Goal: Task Accomplishment & Management: Use online tool/utility

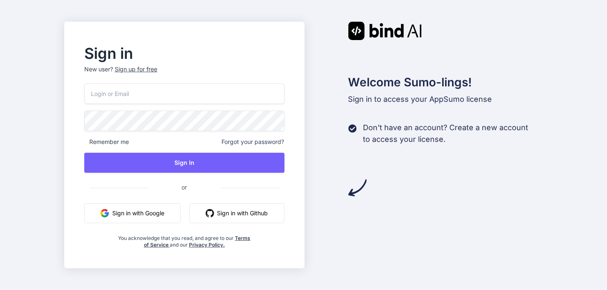
click at [136, 215] on button "Sign in with Google" at bounding box center [132, 213] width 96 height 20
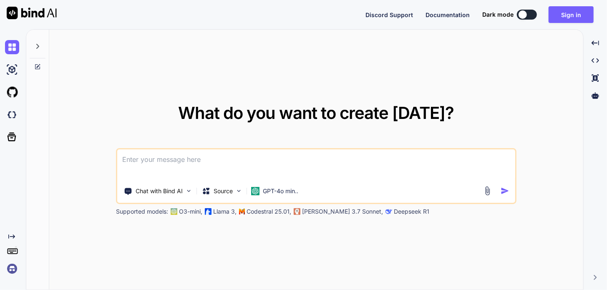
click at [38, 47] on icon at bounding box center [37, 46] width 7 height 7
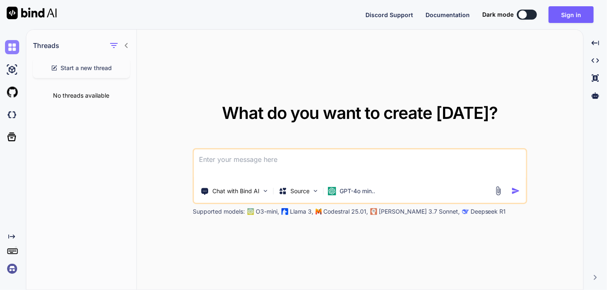
click at [10, 45] on img at bounding box center [12, 47] width 14 height 14
click at [572, 18] on button "Sign in" at bounding box center [570, 14] width 45 height 17
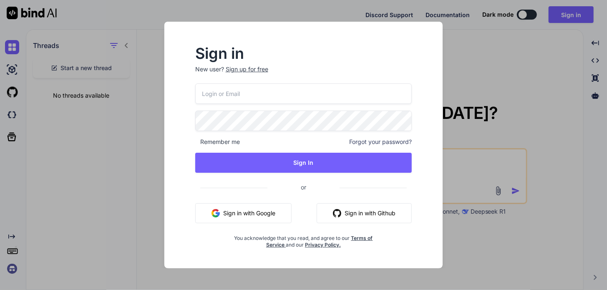
click at [240, 90] on input "email" at bounding box center [303, 93] width 217 height 20
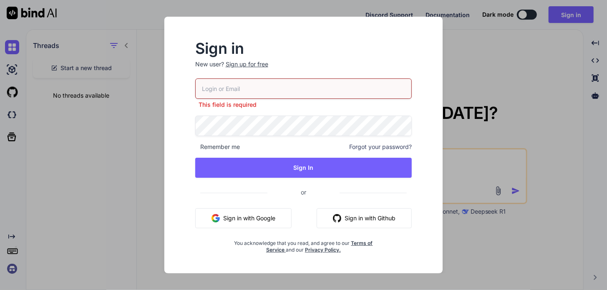
click at [243, 211] on button "Sign in with Google" at bounding box center [243, 218] width 96 height 20
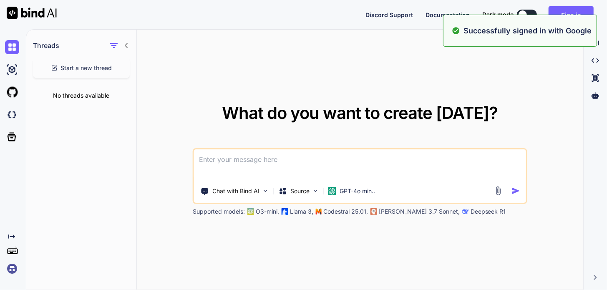
click at [396, 59] on div "What do you want to create today? Chat with Bind AI Source GPT-4o min.. Support…" at bounding box center [360, 160] width 446 height 261
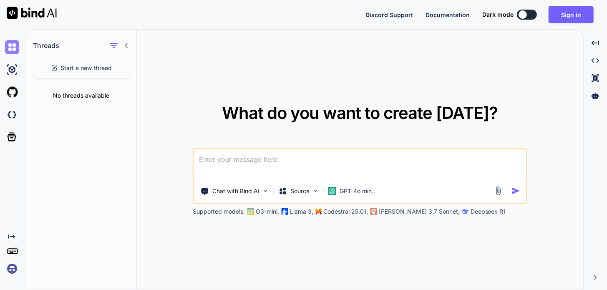
click at [9, 50] on img at bounding box center [12, 47] width 14 height 14
click at [564, 16] on button "Sign in" at bounding box center [570, 14] width 45 height 17
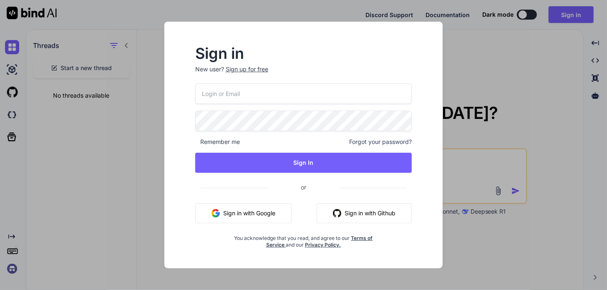
click at [245, 212] on button "Sign in with Google" at bounding box center [243, 213] width 96 height 20
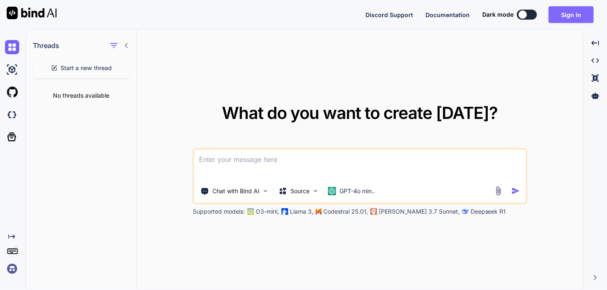
click at [567, 16] on button "Sign in" at bounding box center [570, 14] width 45 height 17
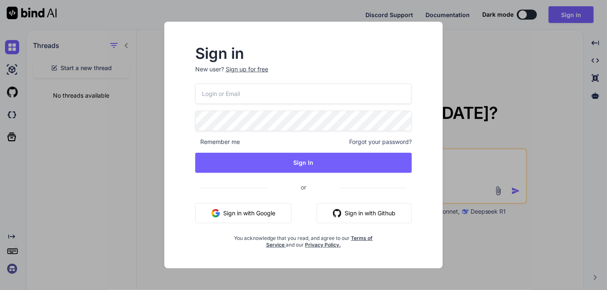
click at [252, 211] on button "Sign in with Google" at bounding box center [243, 213] width 96 height 20
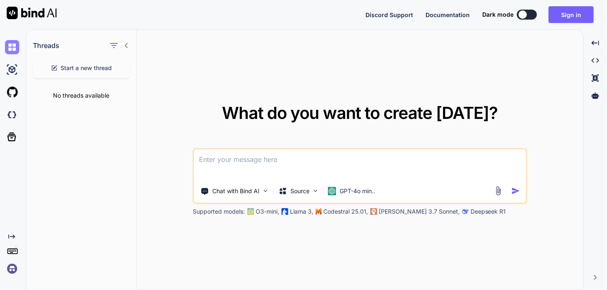
click at [9, 48] on img at bounding box center [12, 47] width 14 height 14
click at [594, 42] on icon "Created with Pixso." at bounding box center [595, 43] width 8 height 8
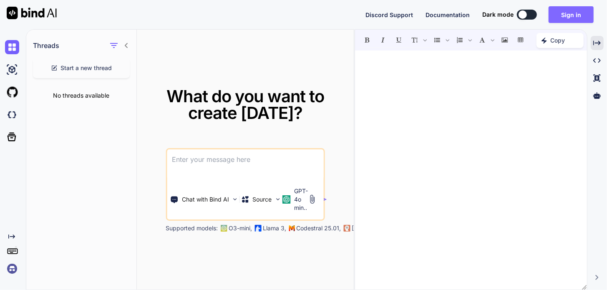
click at [567, 14] on button "Sign in" at bounding box center [570, 14] width 45 height 17
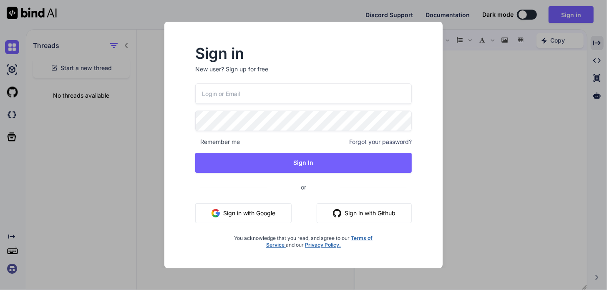
click at [245, 75] on p "New user? Sign up for free" at bounding box center [303, 74] width 217 height 18
click at [253, 97] on input "email" at bounding box center [303, 93] width 217 height 20
type input "ceecann@gmail.com"
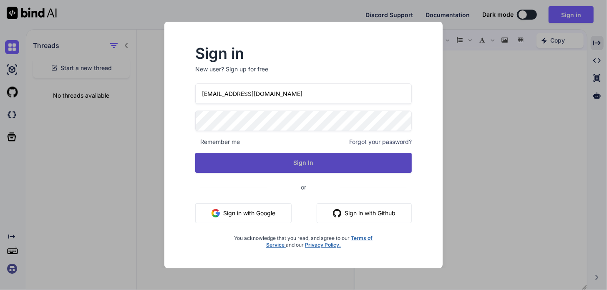
click at [297, 167] on button "Sign In" at bounding box center [303, 163] width 217 height 20
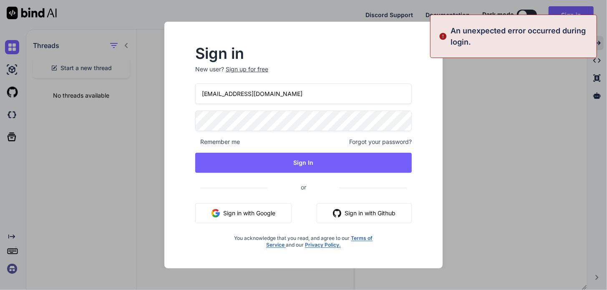
click at [175, 113] on div "Sign in New user? Sign up for free ceecann@gmail.com Remember me Forgot your pa…" at bounding box center [303, 152] width 265 height 231
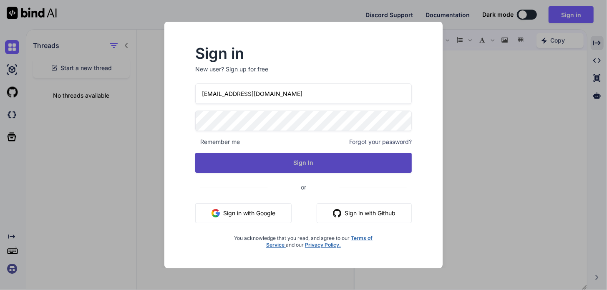
click at [301, 155] on button "Sign In" at bounding box center [303, 163] width 217 height 20
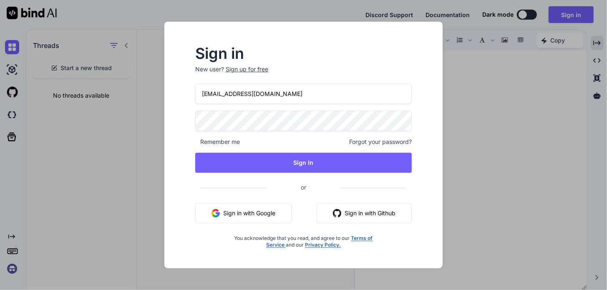
click at [192, 114] on div "Sign in New user? Sign up for free ceecann@gmail.com Remember me Forgot your pa…" at bounding box center [304, 147] width 244 height 201
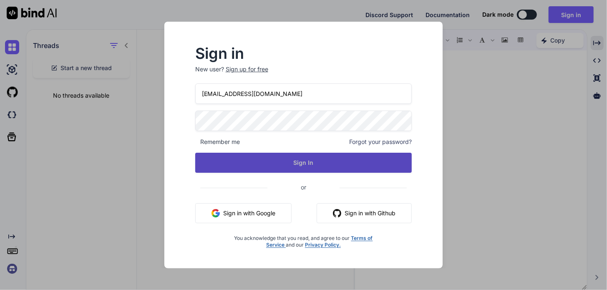
click at [294, 161] on button "Sign In" at bounding box center [303, 163] width 217 height 20
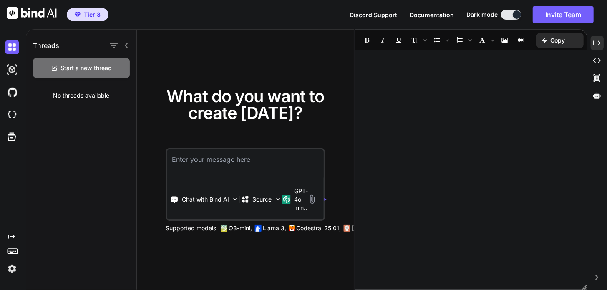
click at [13, 271] on img at bounding box center [12, 268] width 14 height 14
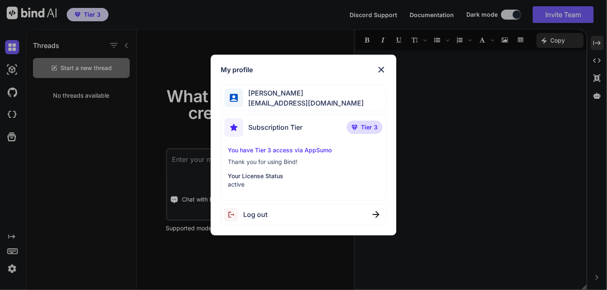
click at [52, 238] on div "My profile Cory Cannon ceecann@gmail.com Subscription Tier Tier 3 You have Tier…" at bounding box center [303, 145] width 607 height 290
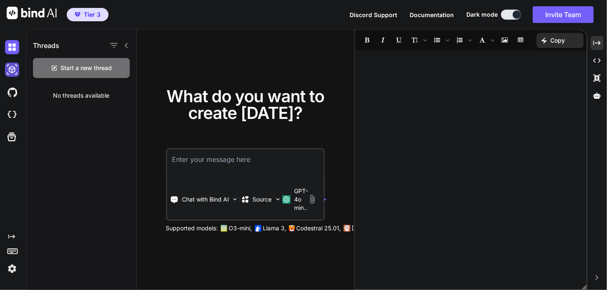
click at [11, 66] on img at bounding box center [12, 70] width 14 height 14
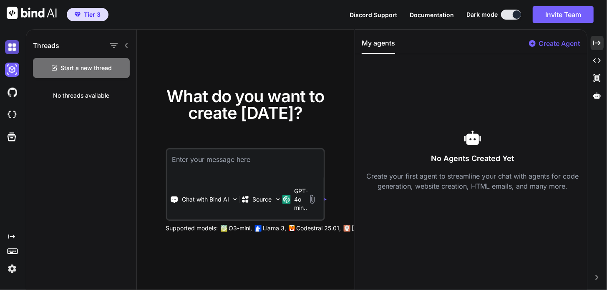
click at [13, 48] on img at bounding box center [12, 47] width 14 height 14
click at [12, 48] on img at bounding box center [12, 47] width 14 height 14
click at [11, 94] on img at bounding box center [12, 92] width 14 height 14
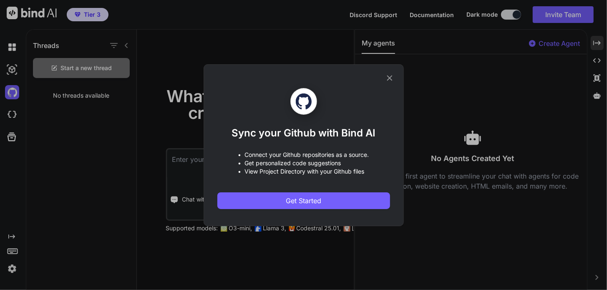
click at [393, 77] on icon at bounding box center [389, 77] width 9 height 9
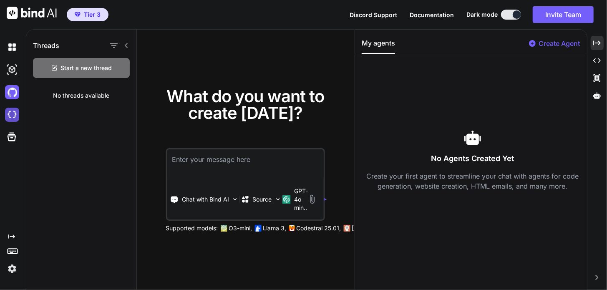
click at [8, 117] on img at bounding box center [12, 115] width 14 height 14
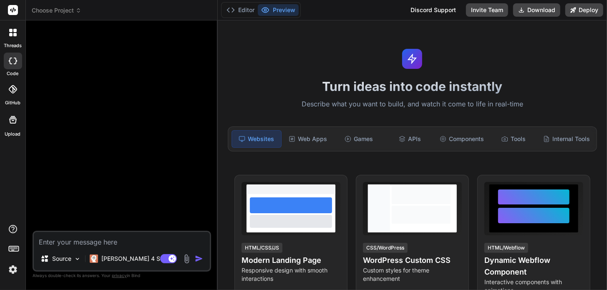
click at [12, 33] on icon at bounding box center [10, 34] width 3 height 3
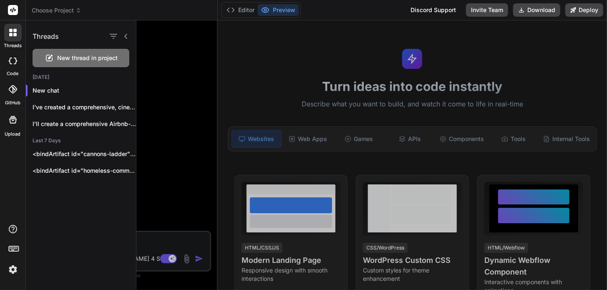
scroll to position [119, 0]
click at [70, 168] on p "<bindArtifact id="homeless-community-directory" title="Homeless Community Suppo…" at bounding box center [84, 170] width 103 height 8
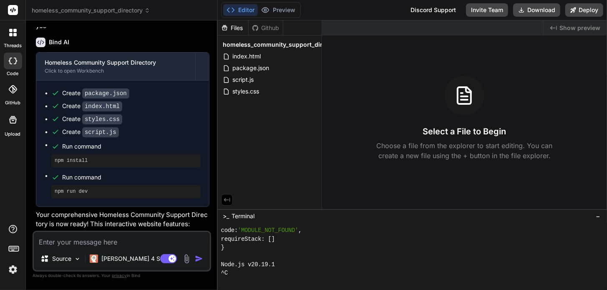
scroll to position [0, 0]
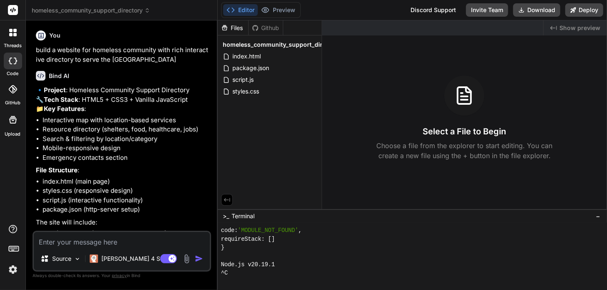
click at [10, 60] on icon at bounding box center [13, 61] width 8 height 7
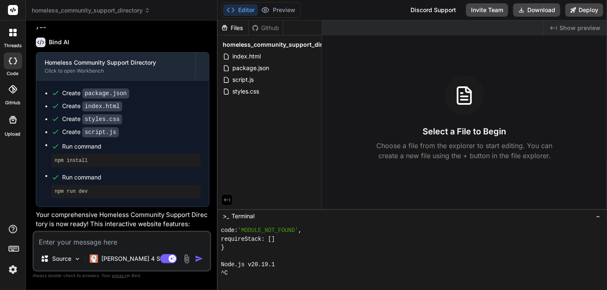
click at [11, 35] on icon at bounding box center [10, 34] width 3 height 3
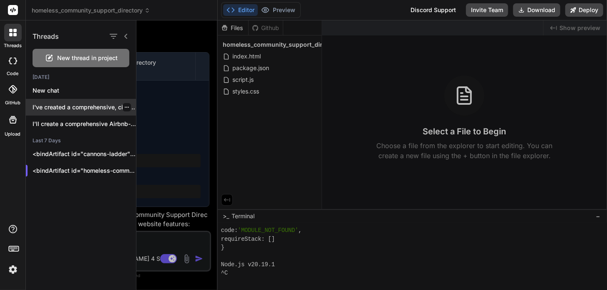
click at [55, 102] on div "I've created a comprehensive, cinematic preview that..." at bounding box center [81, 107] width 110 height 17
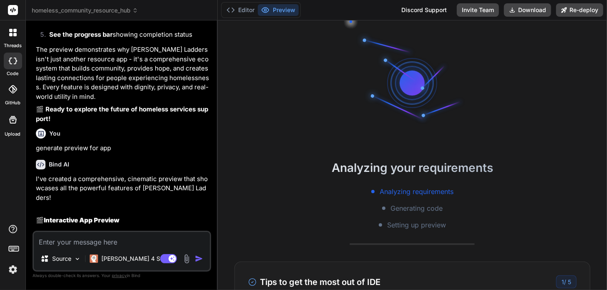
scroll to position [4063, 0]
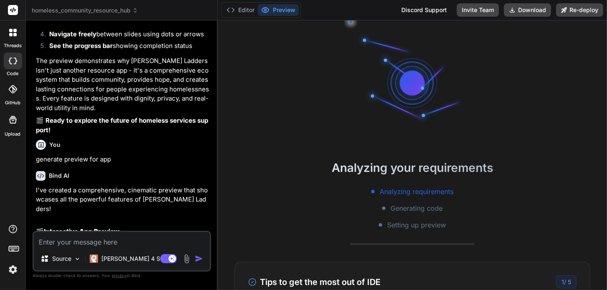
type textarea "x"
